Goal: Obtain resource: Download file/media

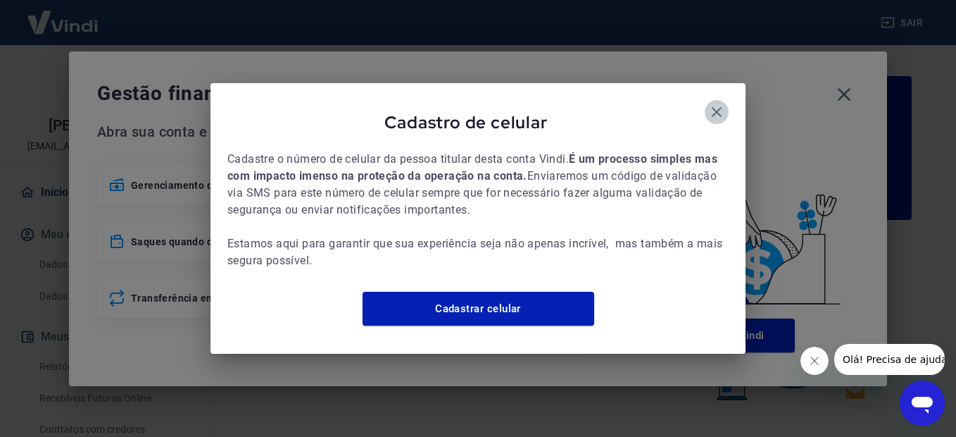
click at [716, 107] on icon "button" at bounding box center [717, 112] width 10 height 10
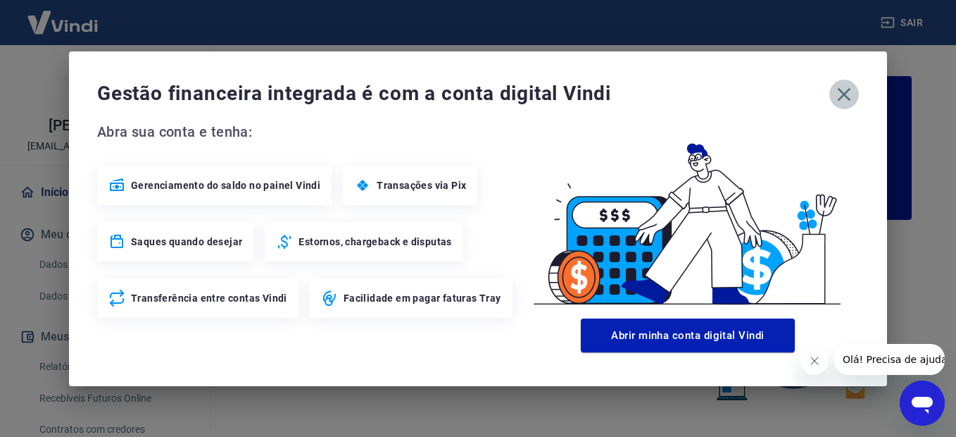
click at [849, 98] on icon "button" at bounding box center [844, 93] width 13 height 13
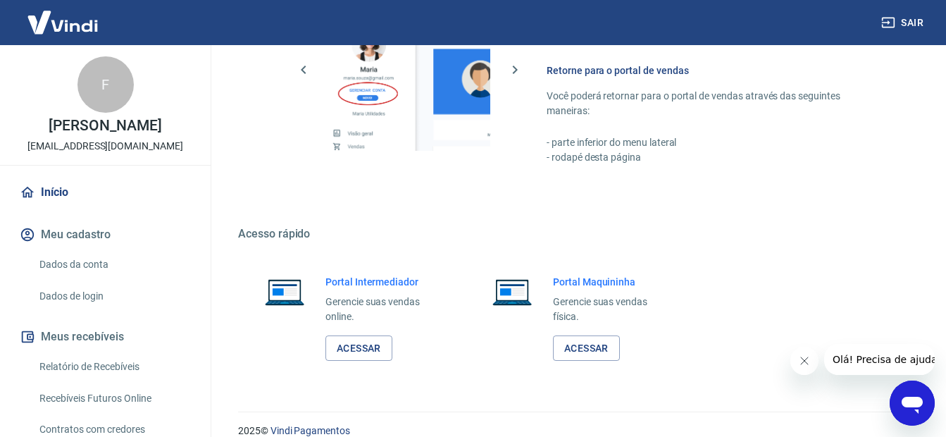
scroll to position [865, 0]
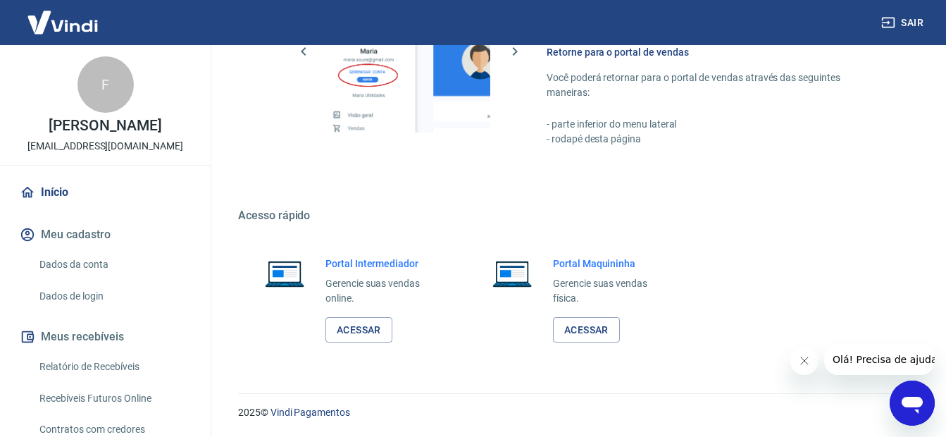
click at [53, 206] on link "Início" at bounding box center [105, 192] width 177 height 31
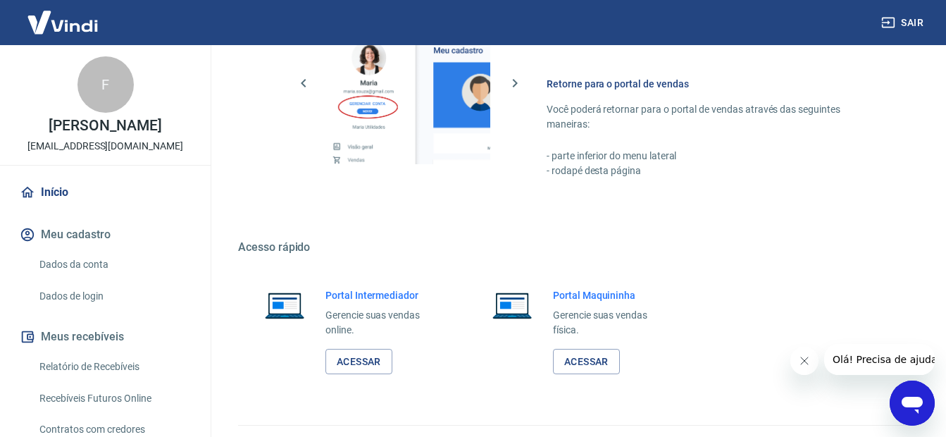
scroll to position [840, 0]
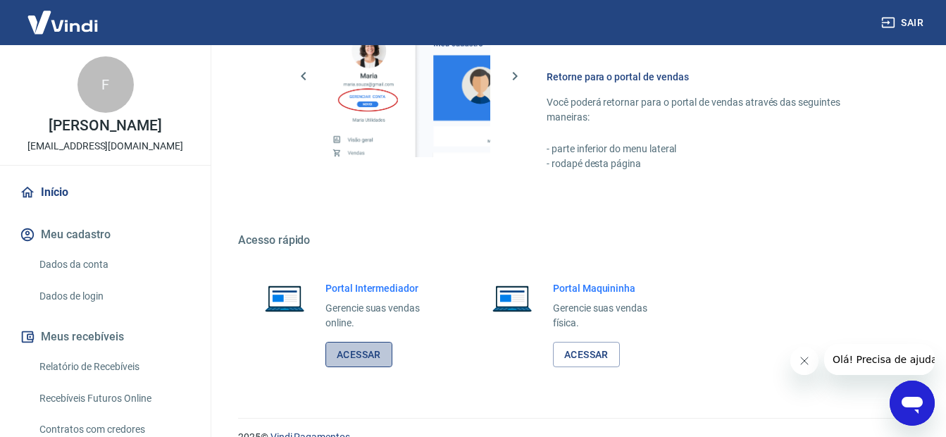
click at [347, 360] on link "Acessar" at bounding box center [358, 355] width 67 height 26
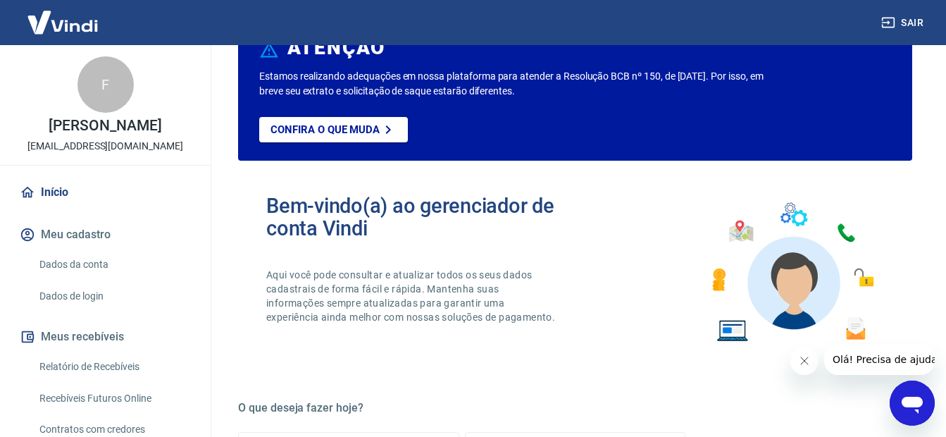
scroll to position [0, 0]
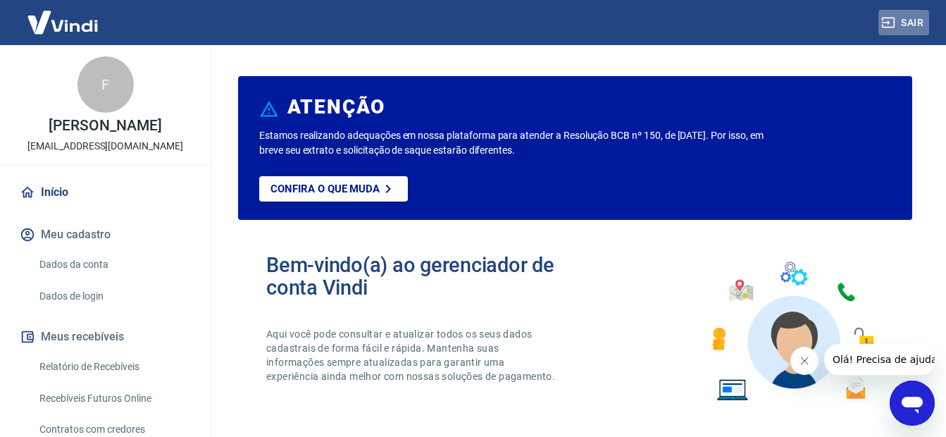
click at [915, 20] on button "Sair" at bounding box center [903, 23] width 51 height 26
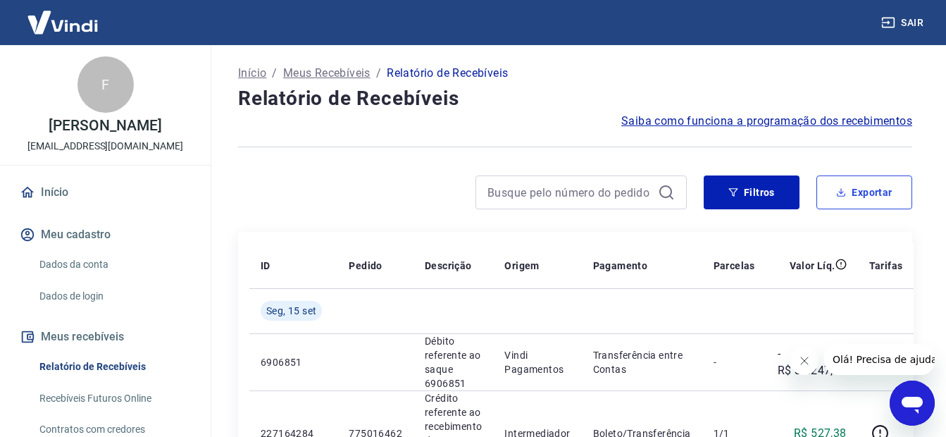
click at [875, 194] on button "Exportar" at bounding box center [864, 192] width 96 height 34
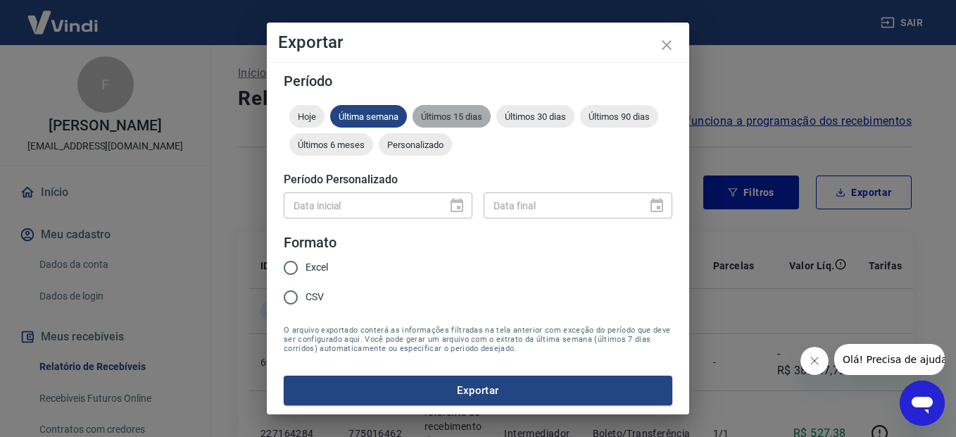
click at [462, 111] on span "Últimos 15 dias" at bounding box center [452, 116] width 78 height 11
click at [293, 298] on input "CSV" at bounding box center [291, 297] width 30 height 30
radio input "true"
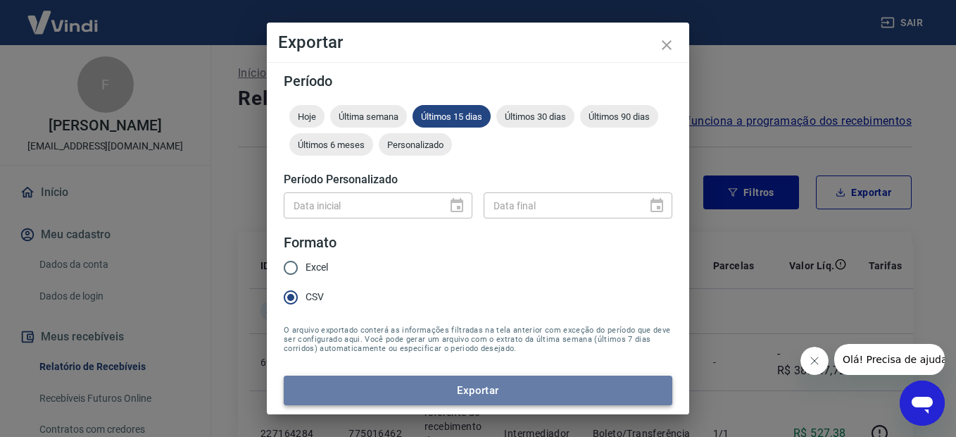
click at [479, 389] on button "Exportar" at bounding box center [478, 390] width 389 height 30
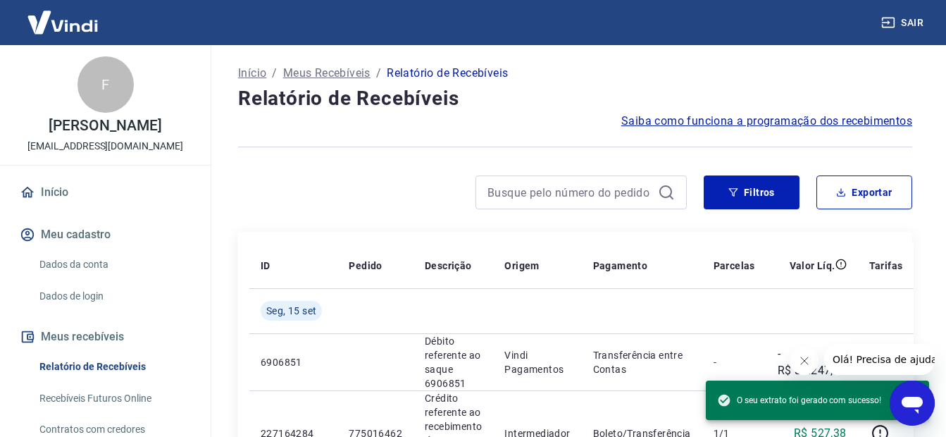
click at [329, 191] on div at bounding box center [462, 192] width 449 height 34
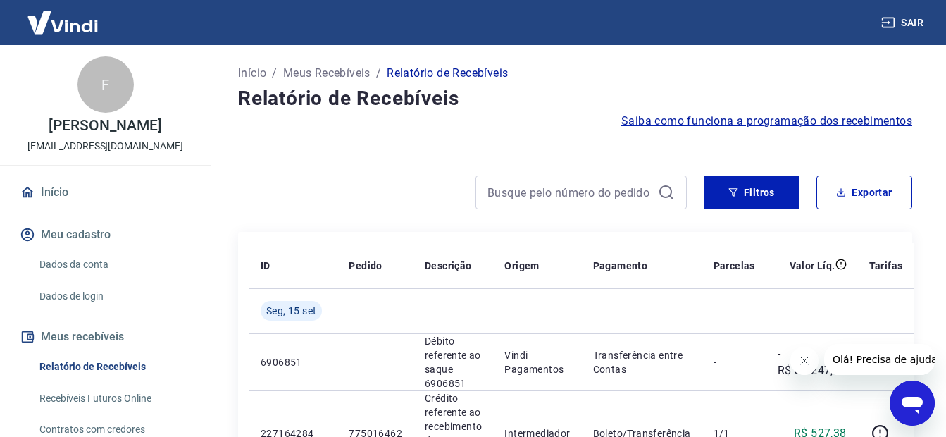
click at [354, 177] on div at bounding box center [462, 192] width 449 height 34
click at [916, 18] on button "Sair" at bounding box center [903, 23] width 51 height 26
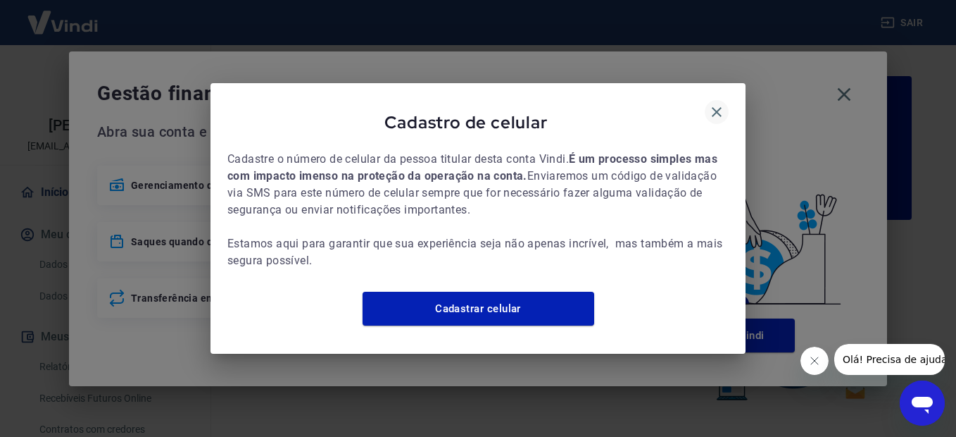
click at [715, 107] on icon "button" at bounding box center [717, 112] width 10 height 10
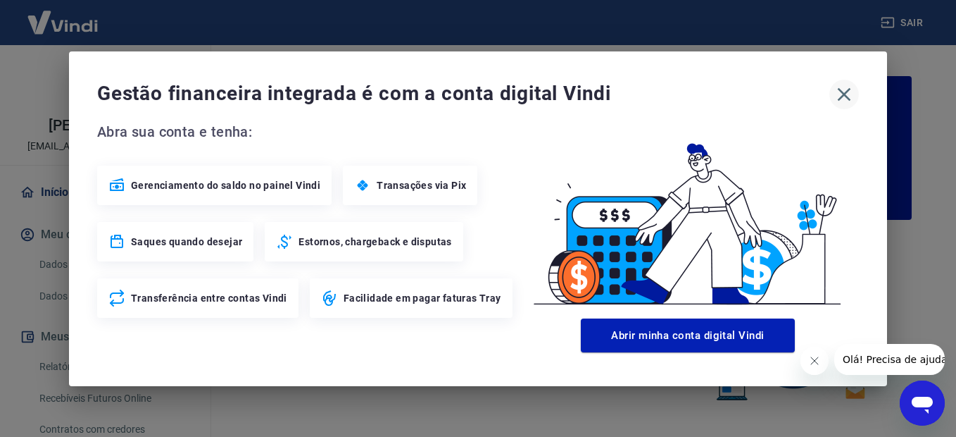
click at [851, 96] on icon "button" at bounding box center [844, 94] width 23 height 23
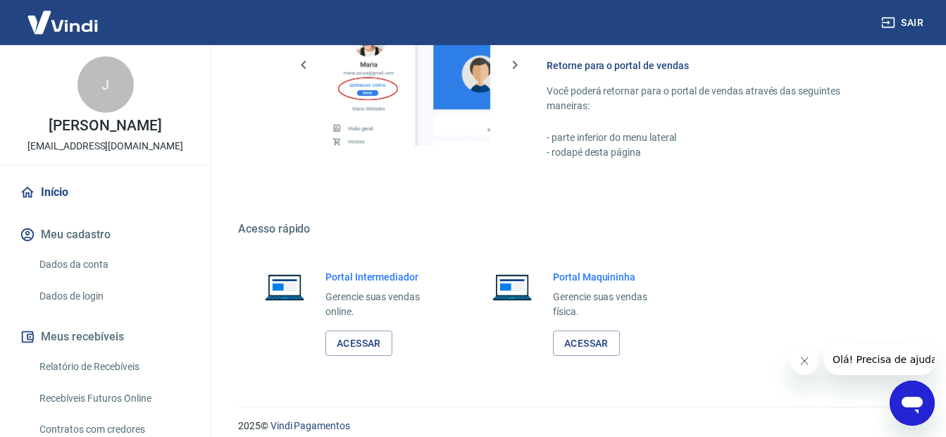
scroll to position [865, 0]
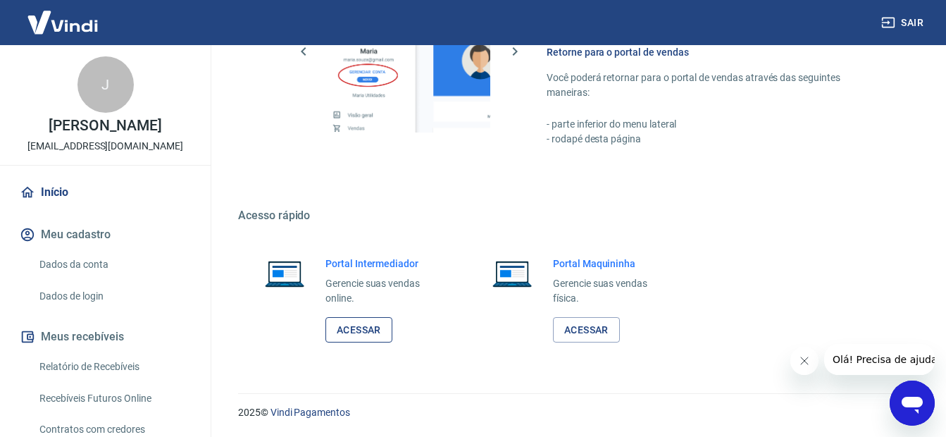
click at [359, 325] on link "Acessar" at bounding box center [358, 330] width 67 height 26
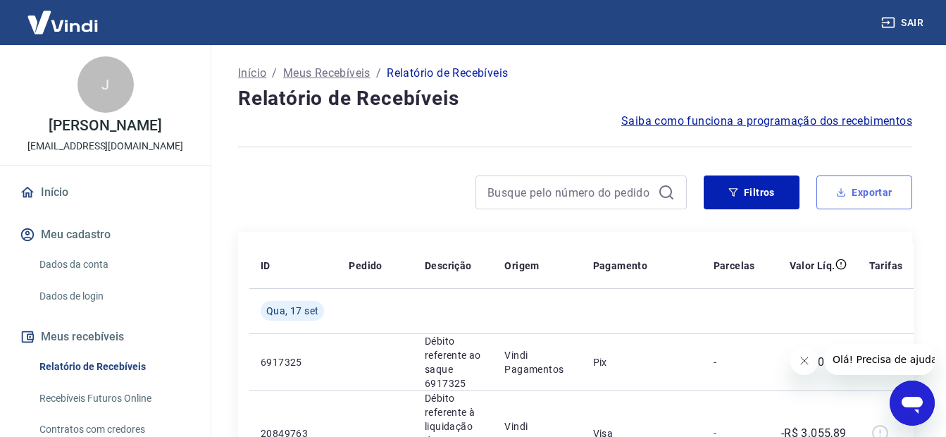
click at [880, 192] on button "Exportar" at bounding box center [864, 192] width 96 height 34
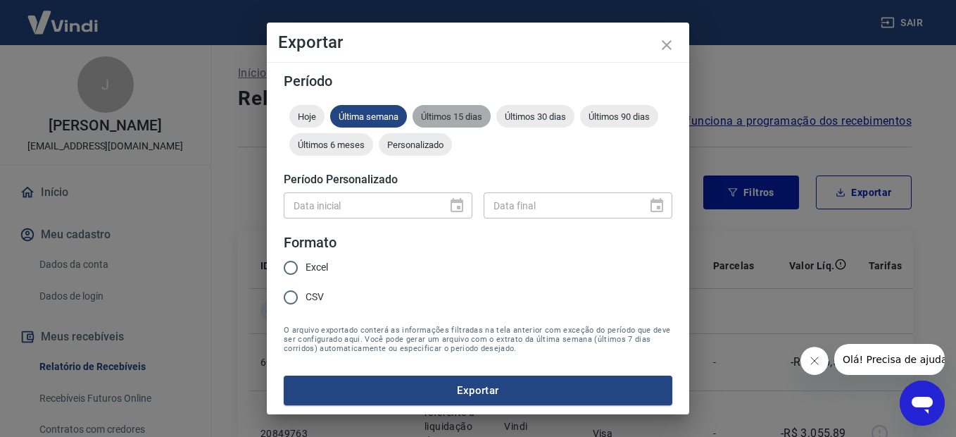
click at [453, 117] on span "Últimos 15 dias" at bounding box center [452, 116] width 78 height 11
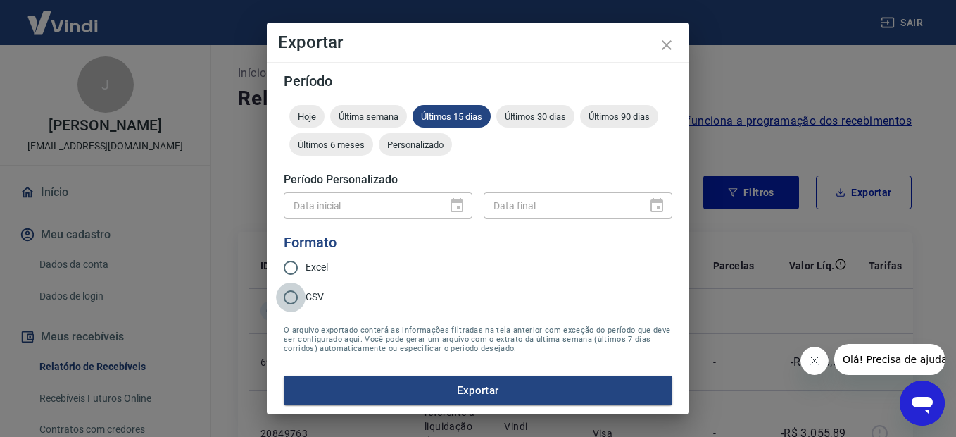
click at [292, 297] on input "CSV" at bounding box center [291, 297] width 30 height 30
radio input "true"
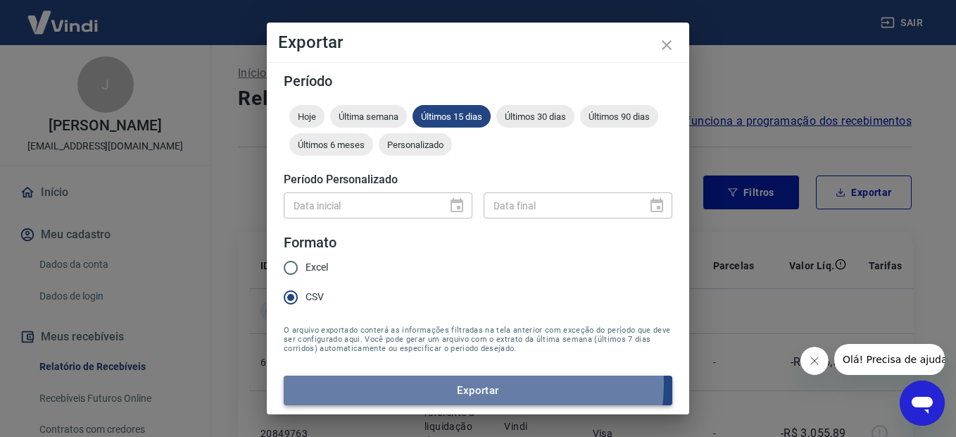
click at [465, 382] on button "Exportar" at bounding box center [478, 390] width 389 height 30
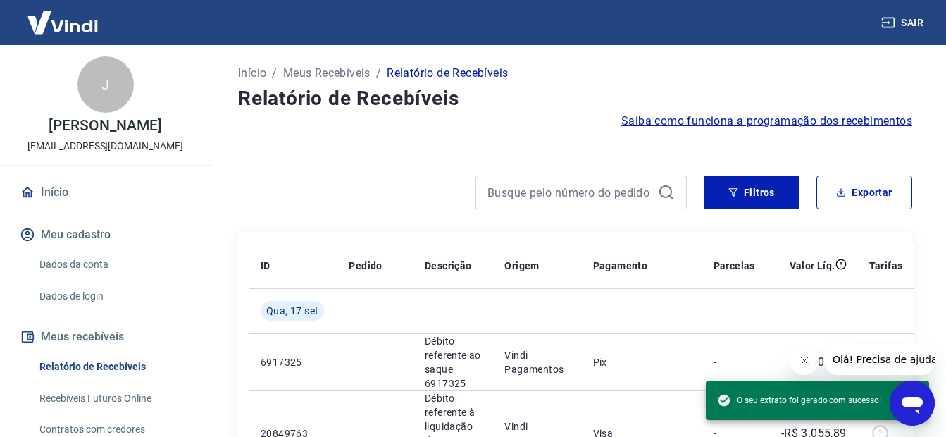
click at [334, 190] on div at bounding box center [462, 192] width 449 height 34
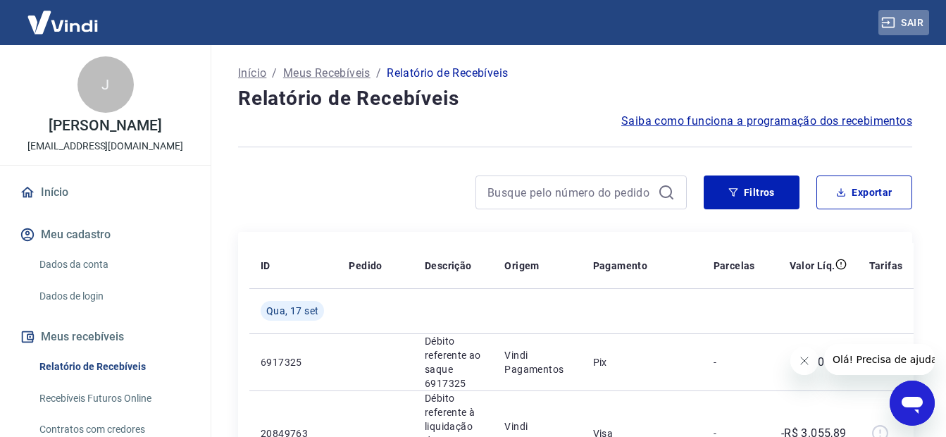
click at [916, 23] on button "Sair" at bounding box center [903, 23] width 51 height 26
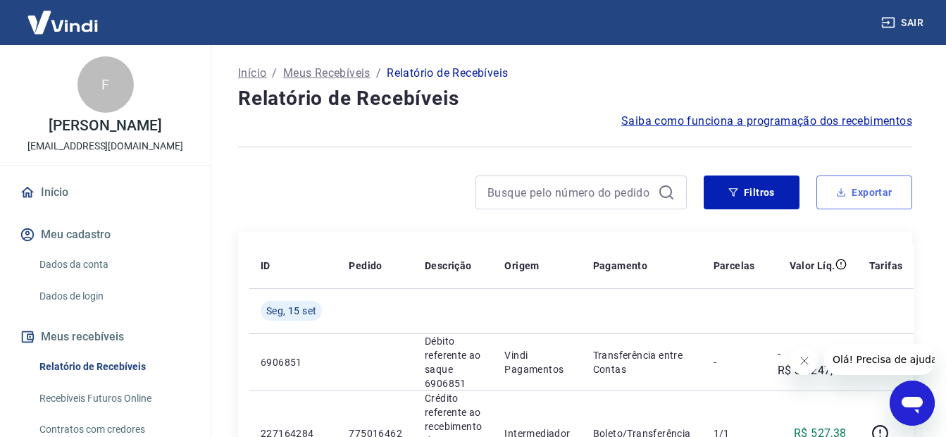
click at [877, 193] on button "Exportar" at bounding box center [864, 192] width 96 height 34
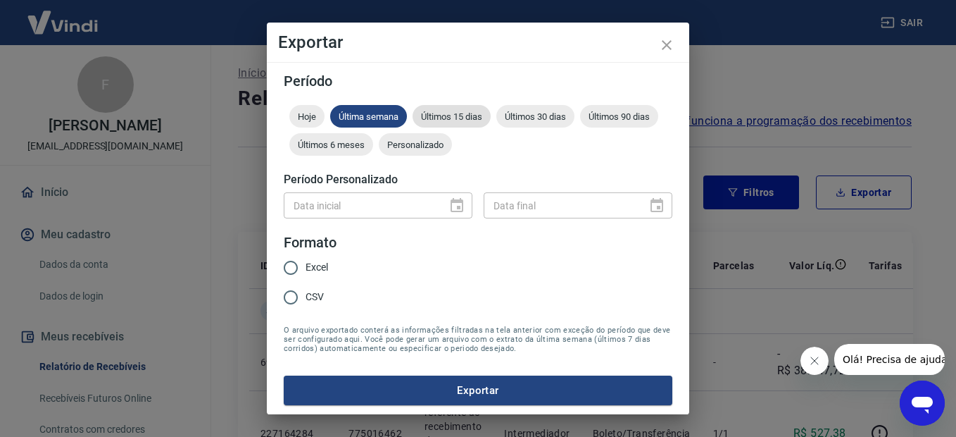
click at [446, 116] on span "Últimos 15 dias" at bounding box center [452, 116] width 78 height 11
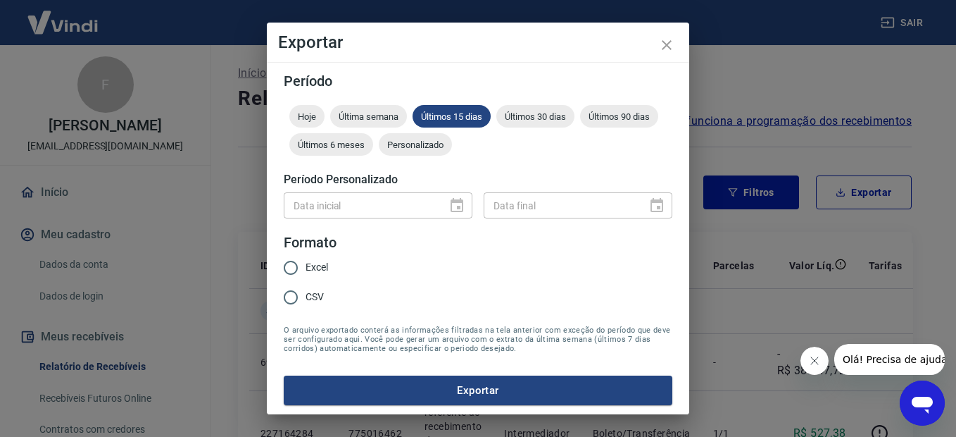
click at [292, 296] on input "CSV" at bounding box center [291, 297] width 30 height 30
radio input "true"
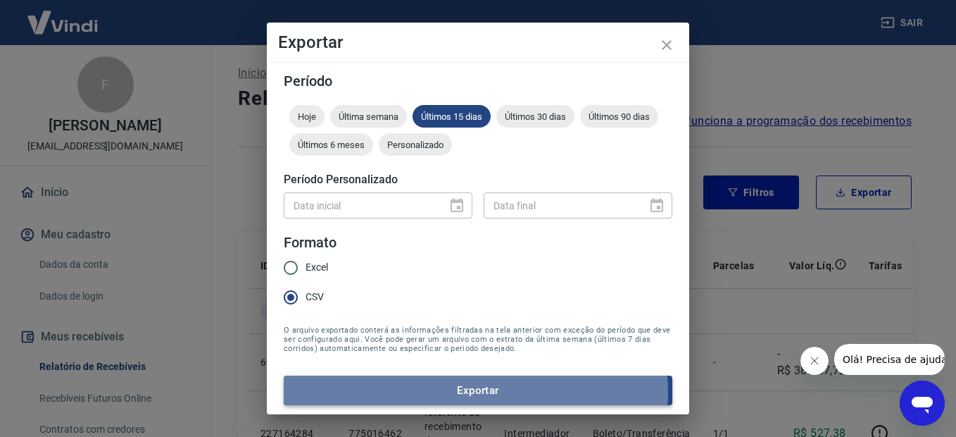
click at [475, 392] on button "Exportar" at bounding box center [478, 390] width 389 height 30
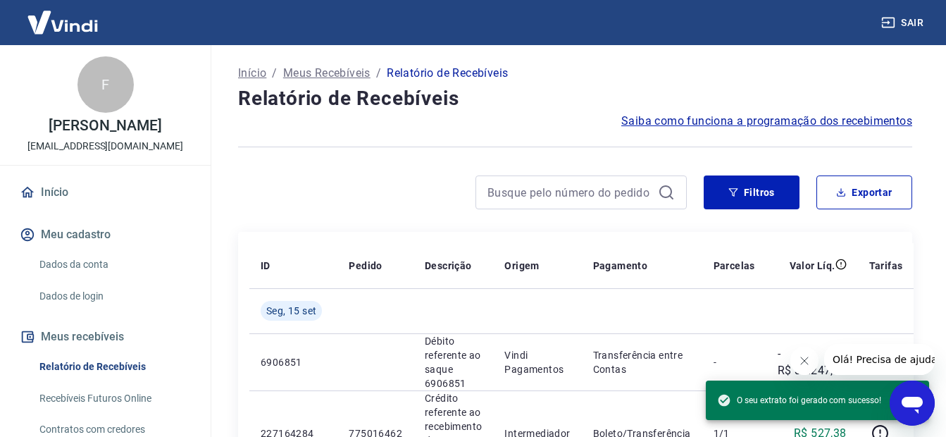
click at [60, 207] on link "Início" at bounding box center [105, 192] width 177 height 31
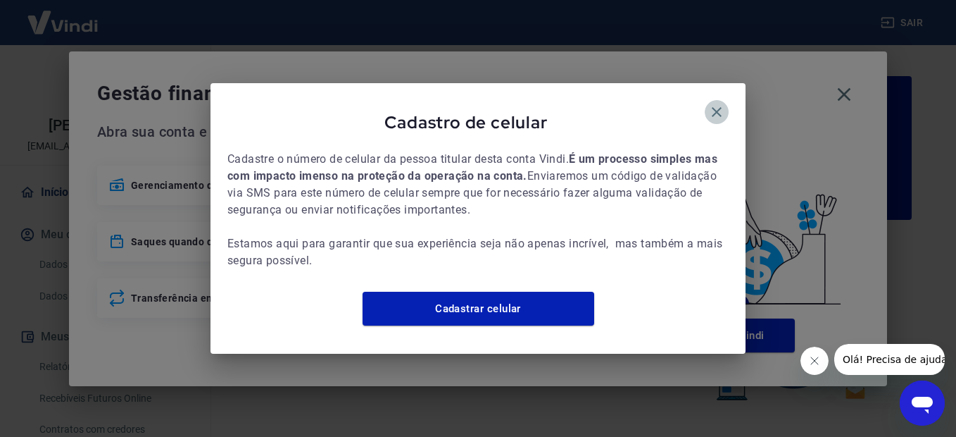
click at [718, 107] on icon "button" at bounding box center [717, 112] width 10 height 10
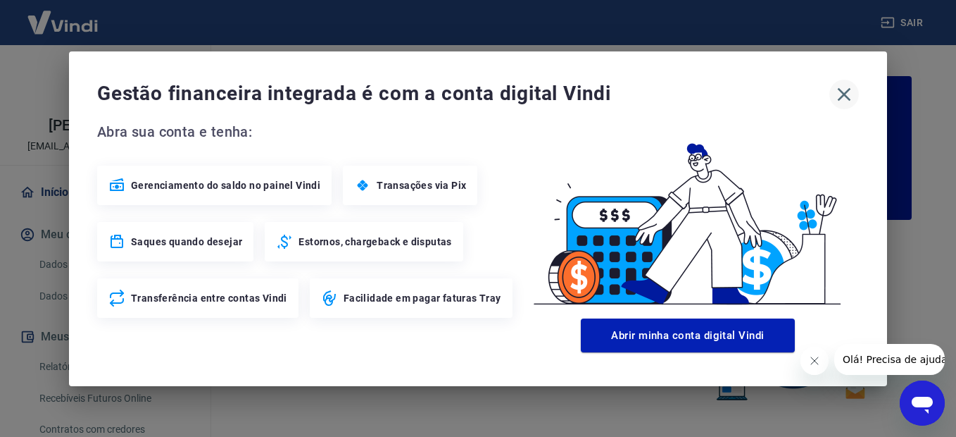
click at [848, 92] on icon "button" at bounding box center [844, 94] width 23 height 23
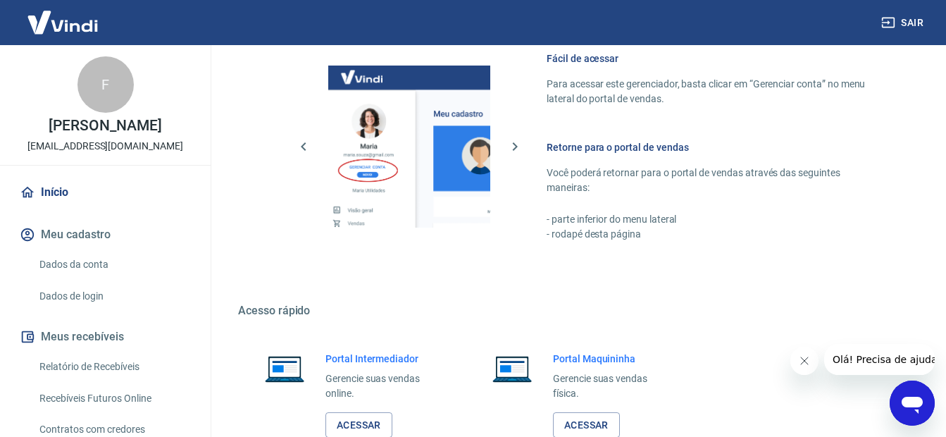
scroll to position [865, 0]
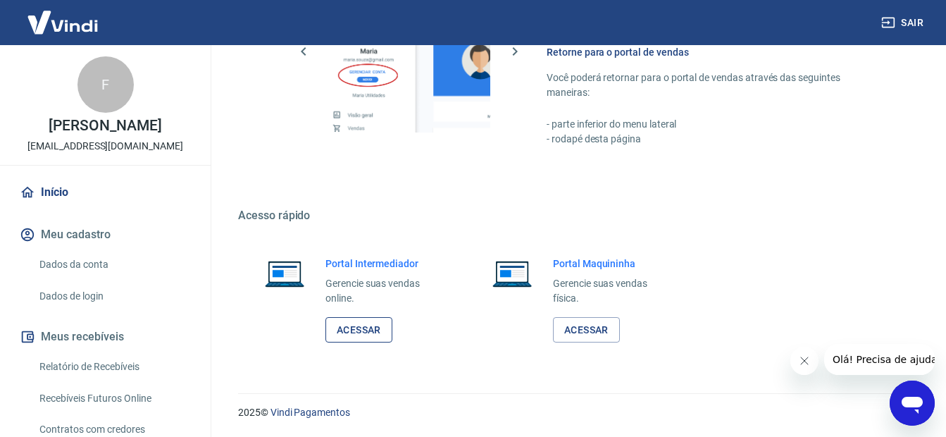
click at [363, 338] on link "Acessar" at bounding box center [358, 330] width 67 height 26
click at [917, 23] on button "Sair" at bounding box center [903, 23] width 51 height 26
